Goal: Information Seeking & Learning: Learn about a topic

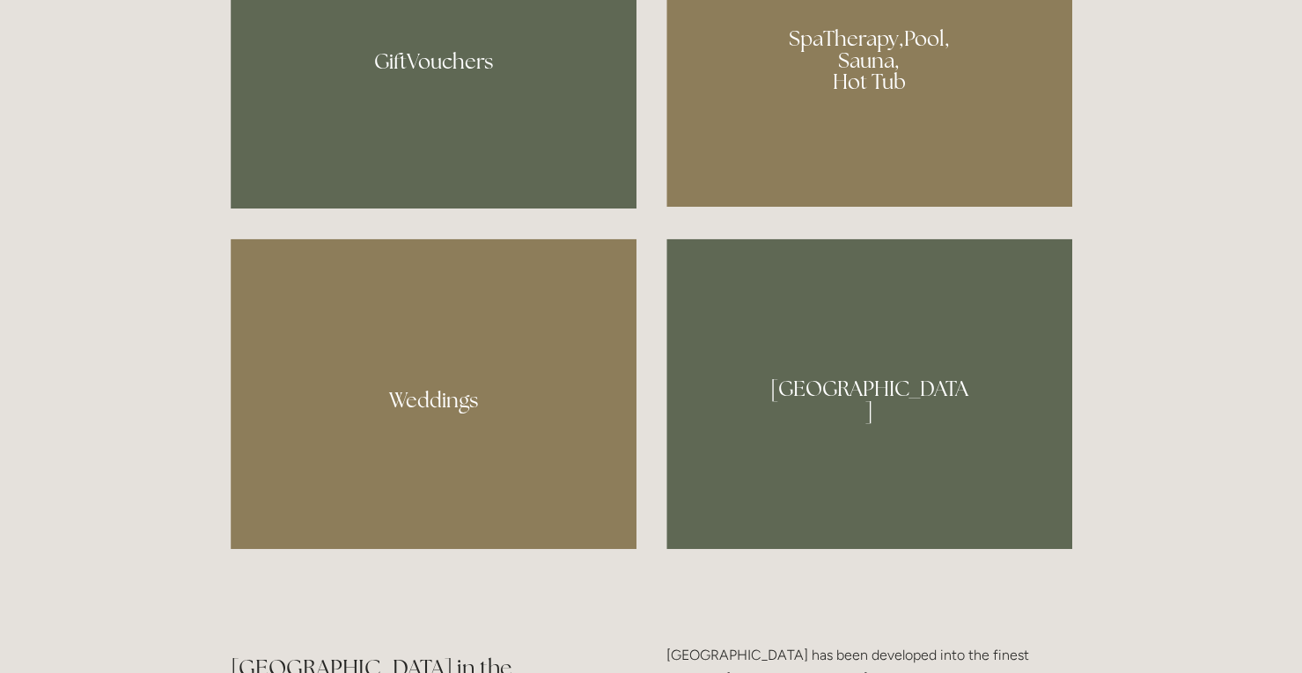
scroll to position [1545, 0]
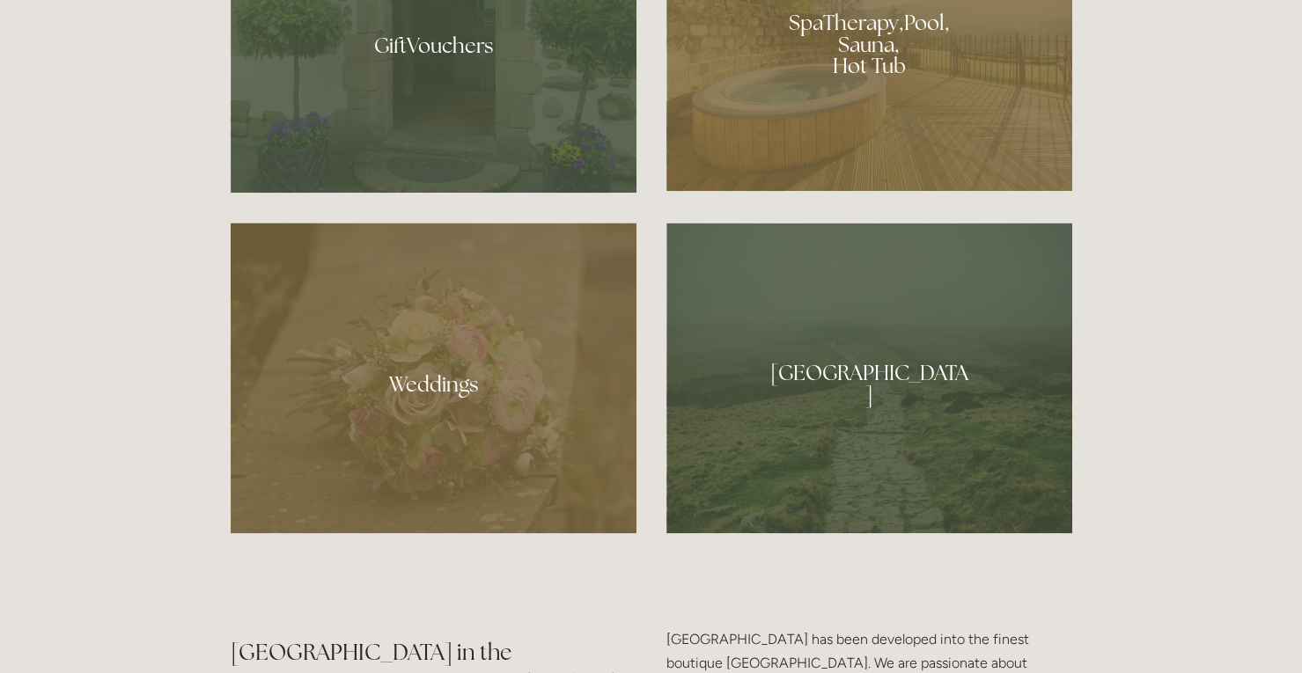
click at [419, 390] on div at bounding box center [434, 378] width 406 height 311
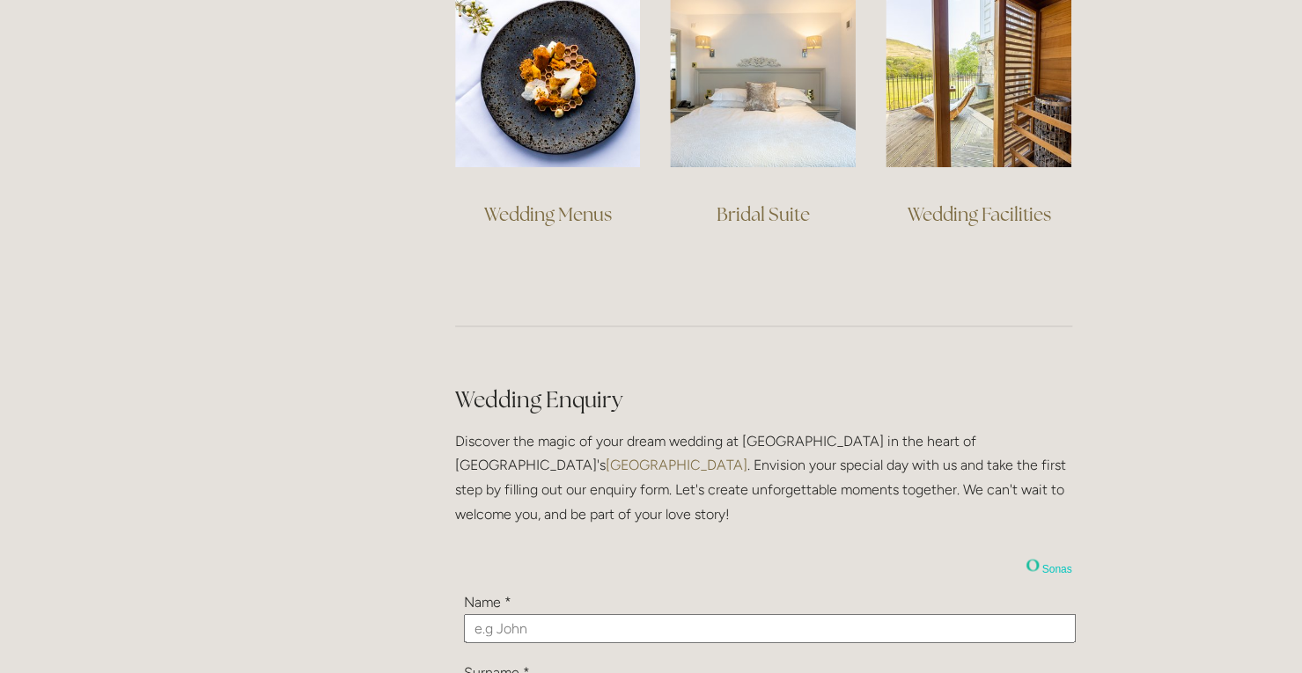
scroll to position [1454, 0]
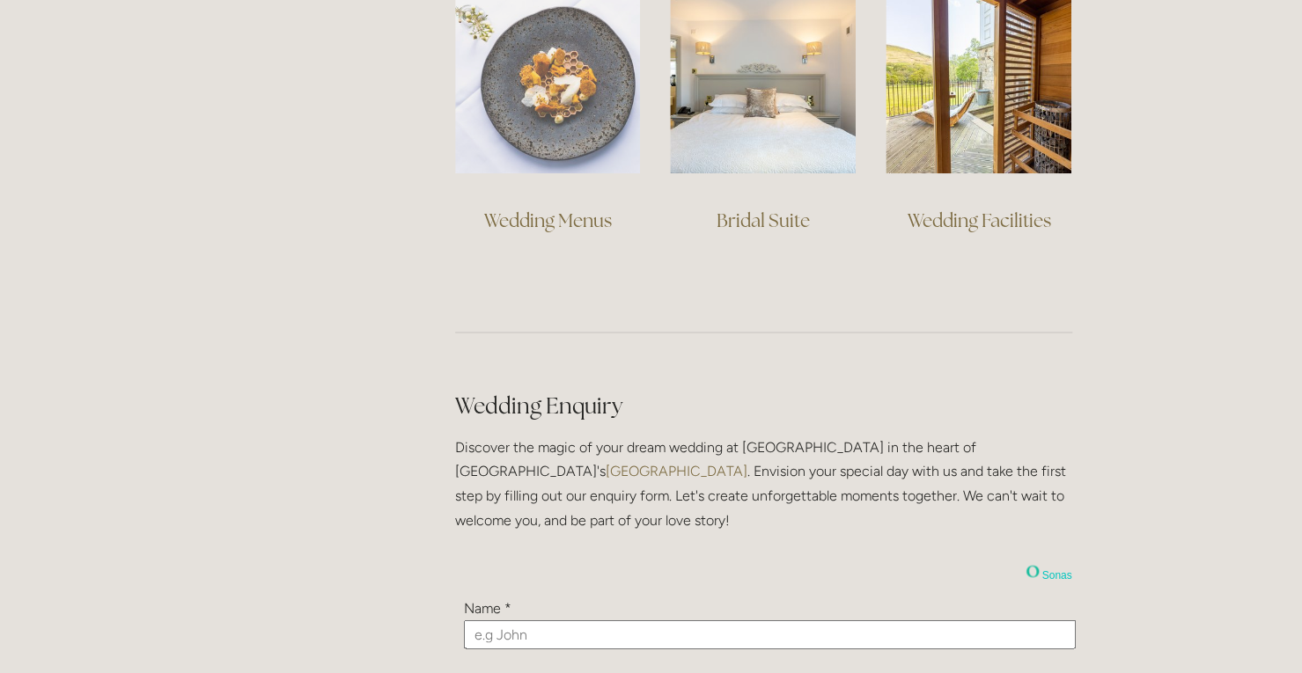
click at [552, 149] on img at bounding box center [548, 81] width 186 height 186
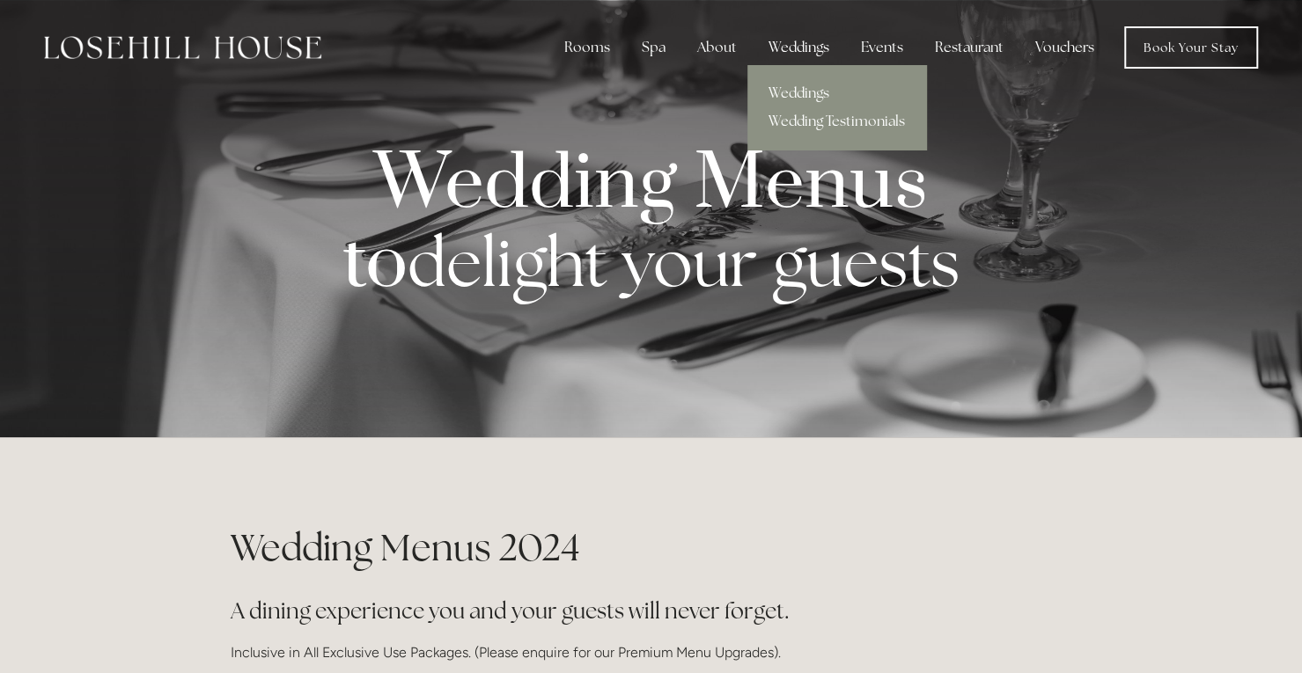
click at [813, 47] on div "Weddings" at bounding box center [798, 47] width 89 height 35
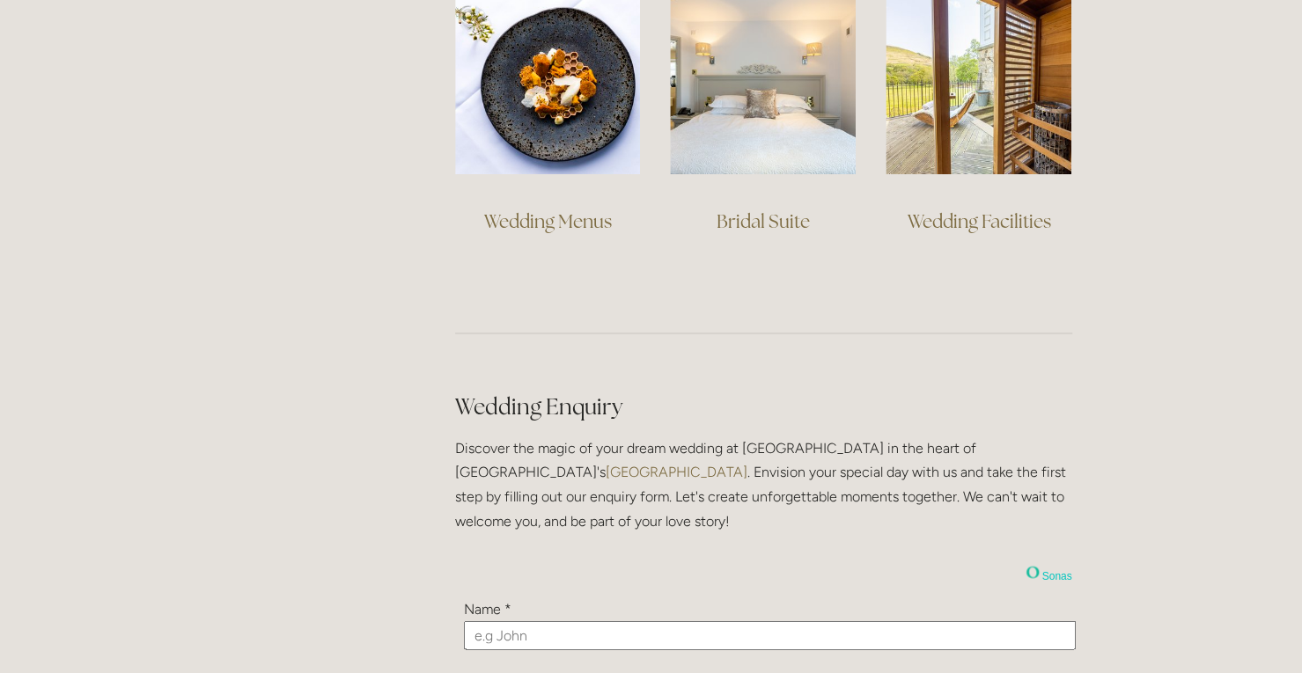
scroll to position [1509, 0]
